Goal: Task Accomplishment & Management: Use online tool/utility

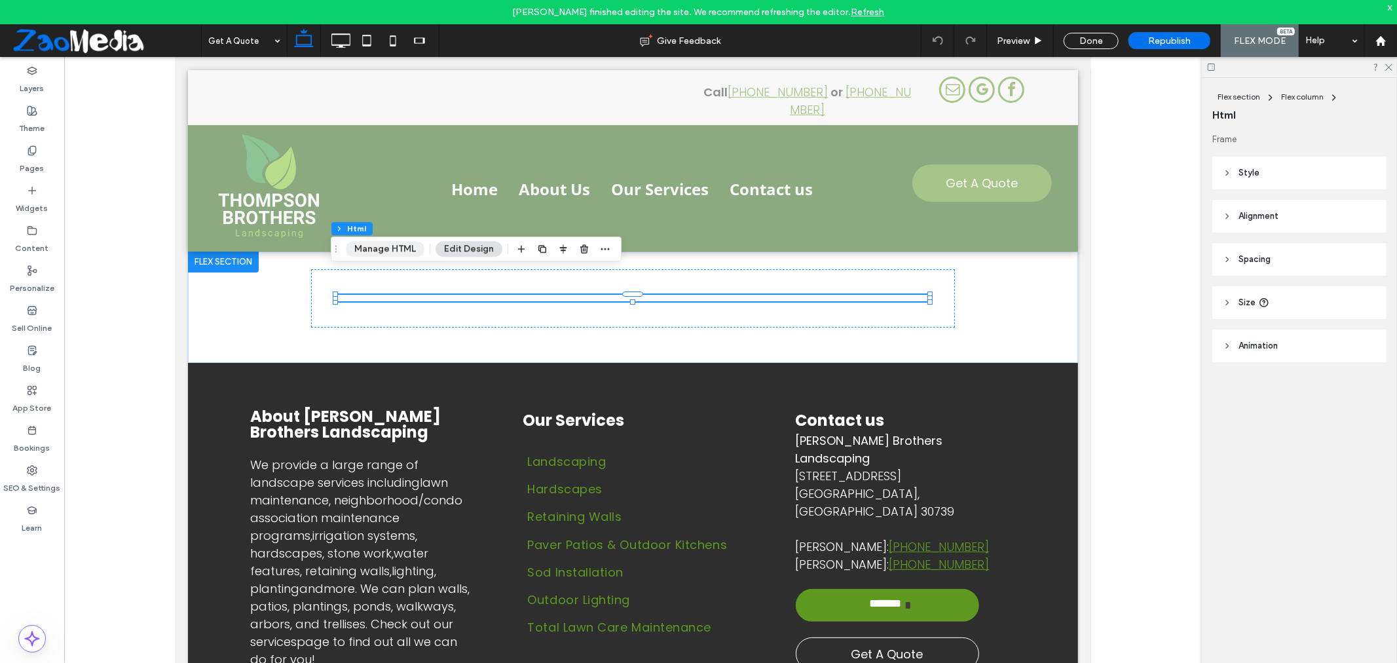
click at [376, 248] on button "Manage HTML" at bounding box center [385, 249] width 79 height 16
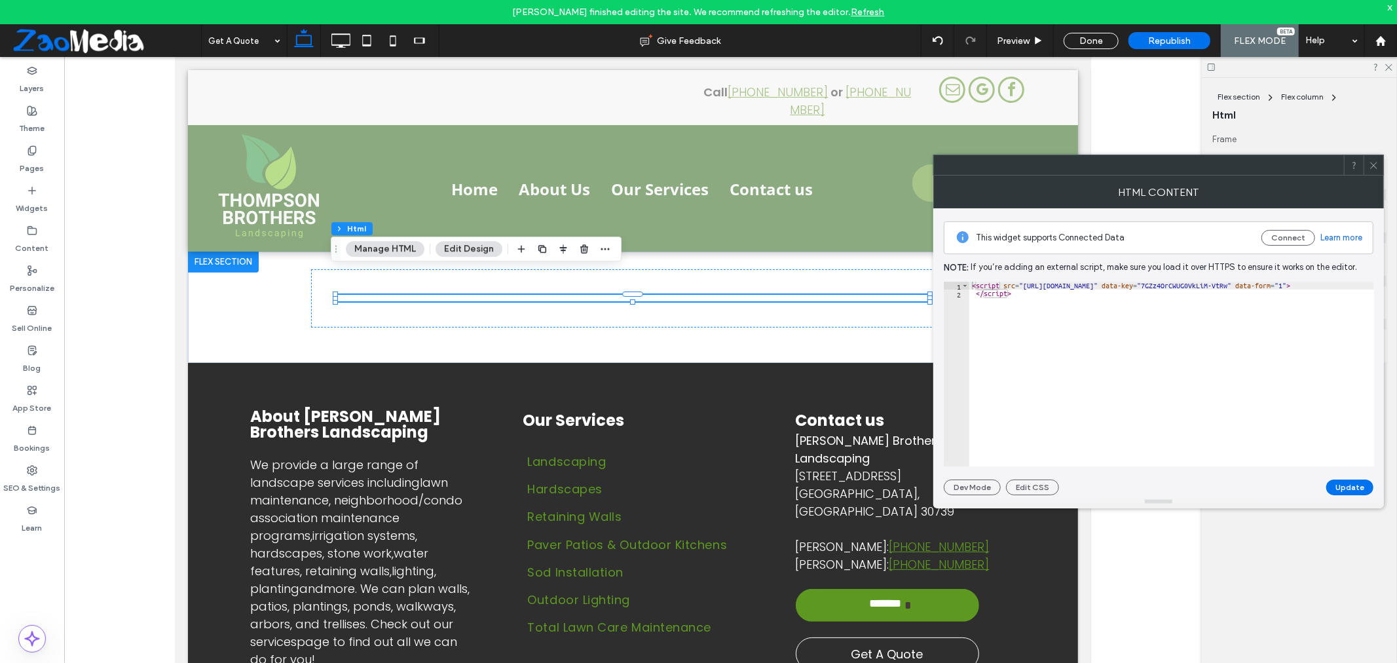
click at [1153, 356] on div "< script src = "[URL][DOMAIN_NAME]" data-key = "[ENCRYPTION_KEY]" data-form = "…" at bounding box center [1177, 382] width 417 height 200
paste textarea "Cursor at row 2"
type textarea "**********"
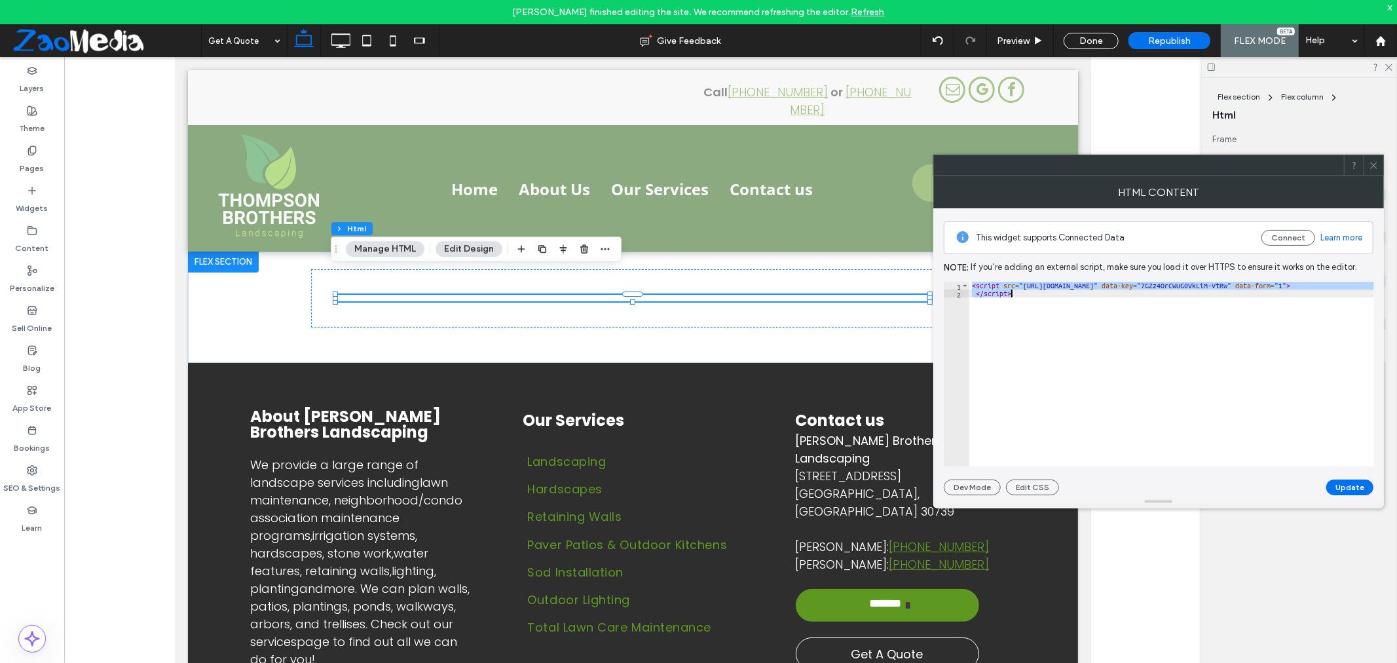
scroll to position [0, 48]
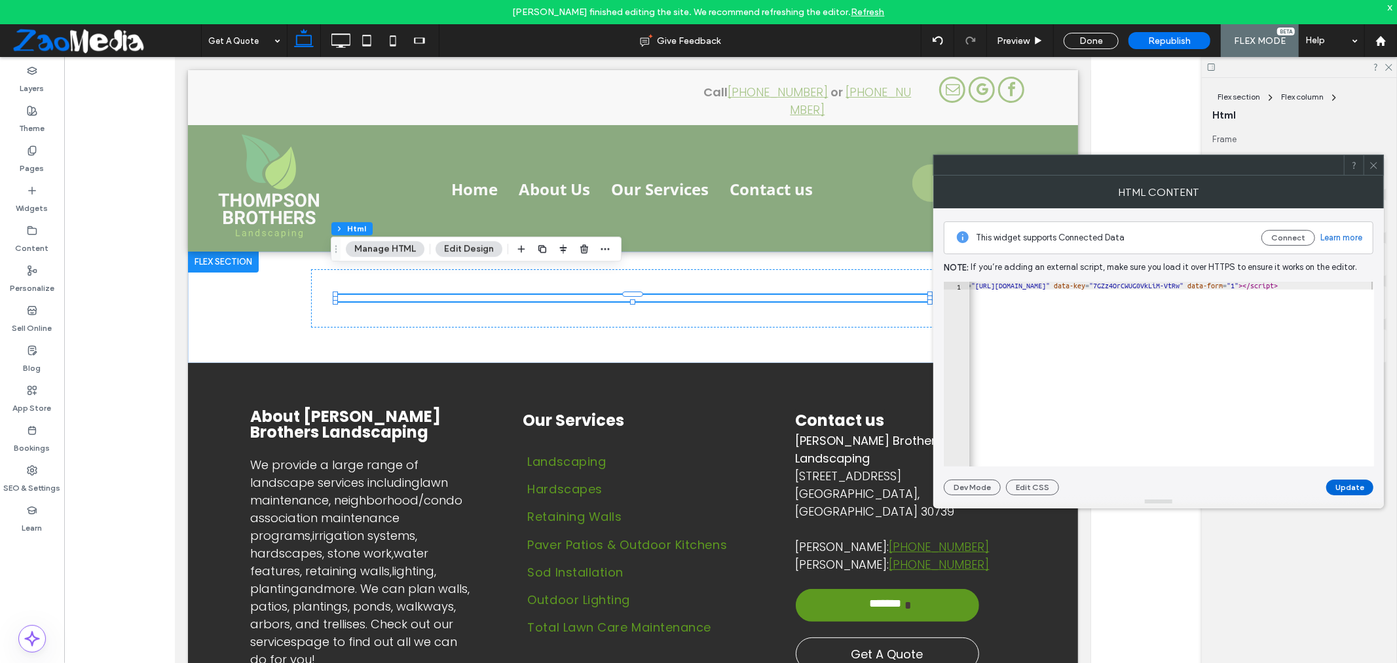
click at [1347, 492] on button "Update" at bounding box center [1349, 487] width 47 height 16
click at [1152, 42] on span "Republish" at bounding box center [1169, 40] width 43 height 11
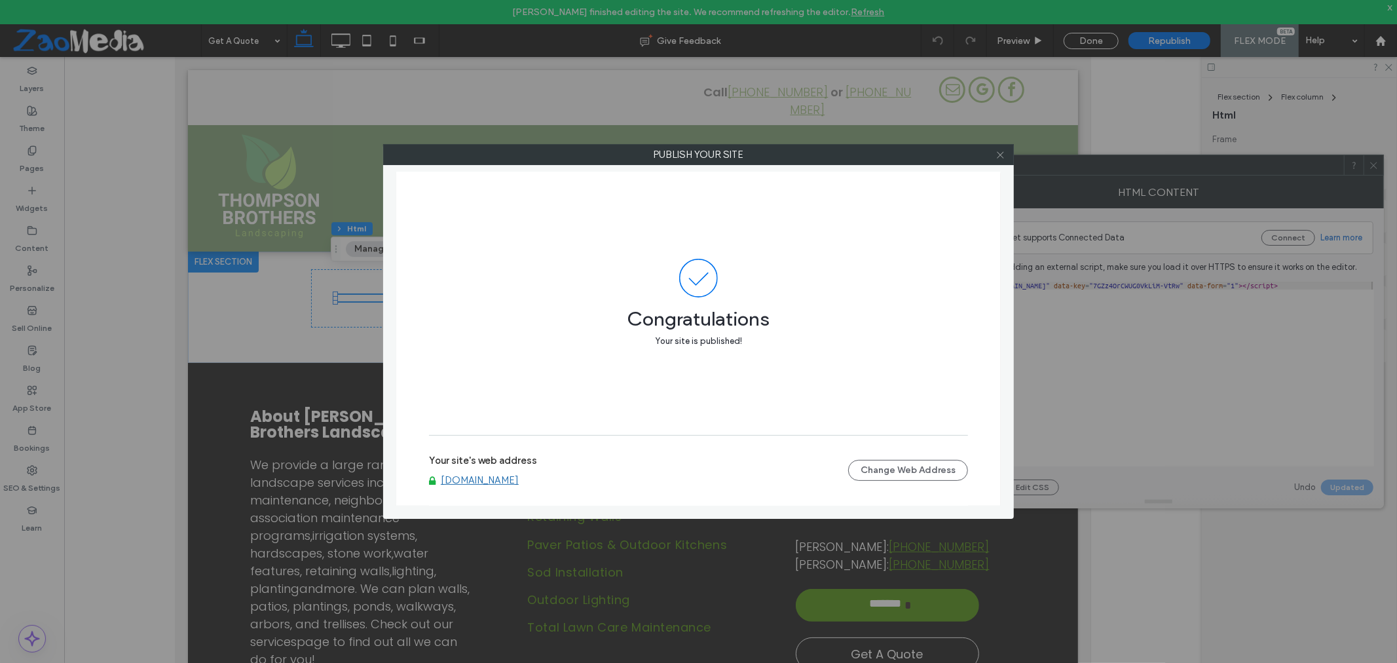
click at [996, 155] on icon at bounding box center [1000, 155] width 10 height 10
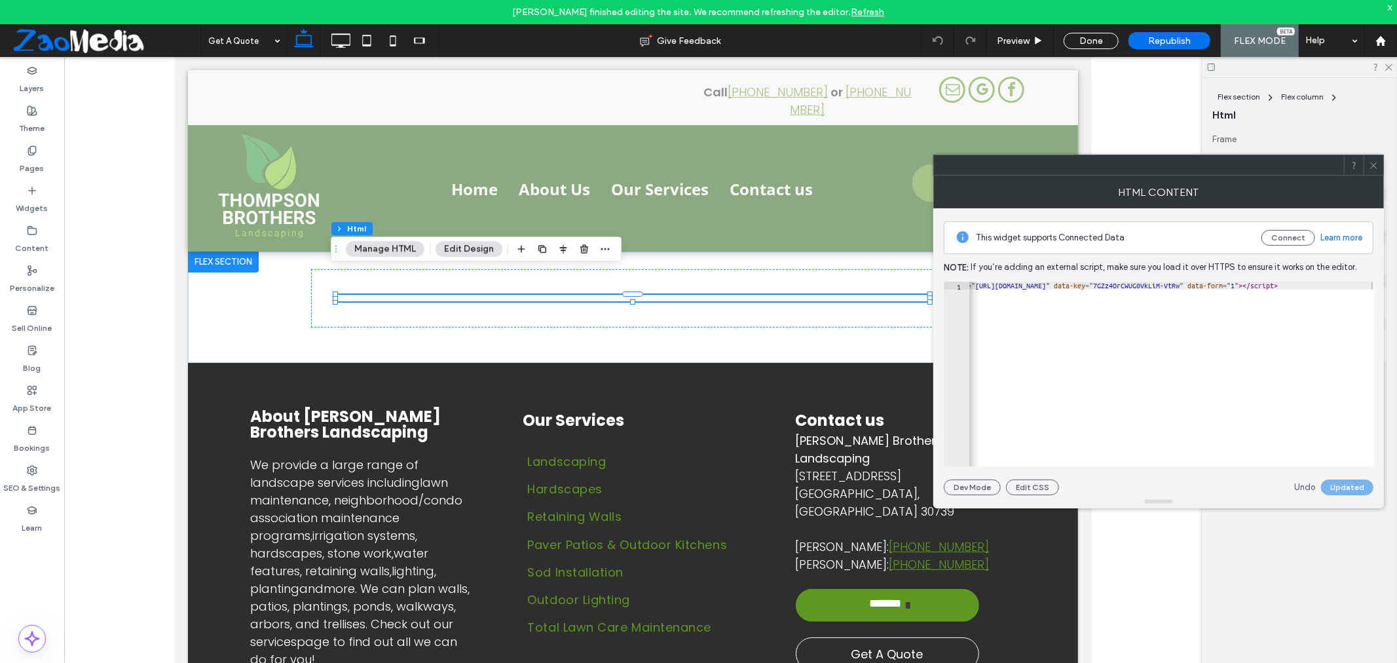
click at [1377, 173] on span at bounding box center [1373, 165] width 10 height 20
